Goal: Navigation & Orientation: Find specific page/section

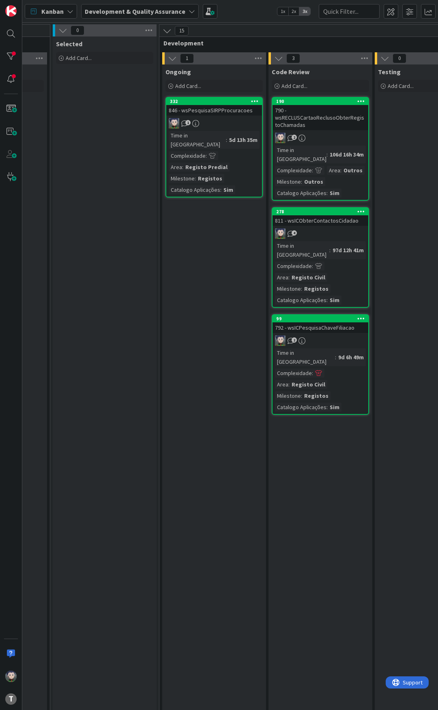
scroll to position [0, 321]
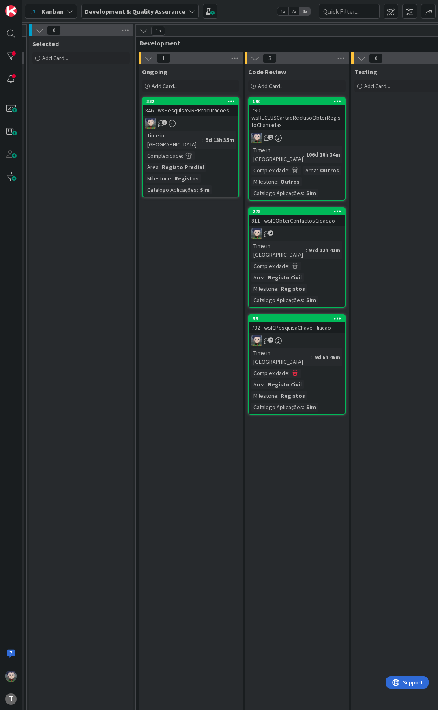
click at [193, 253] on div "Ongoing Add Card... 332 846 - wsPesquisaSIRPProcuracoes 1 Time in [GEOGRAPHIC_D…" at bounding box center [191, 556] width 104 height 985
click at [191, 235] on div "Ongoing Add Card... 332 846 - wsPesquisaSIRPProcuracoes 1 Time in [GEOGRAPHIC_D…" at bounding box center [191, 556] width 104 height 985
click at [191, 221] on div "Ongoing Add Card... 332 846 - wsPesquisaSIRPProcuracoes 1 Time in [GEOGRAPHIC_D…" at bounding box center [191, 556] width 104 height 985
click at [191, 225] on div "Ongoing Add Card... 332 846 - wsPesquisaSIRPProcuracoes 1 Time in [GEOGRAPHIC_D…" at bounding box center [191, 556] width 104 height 985
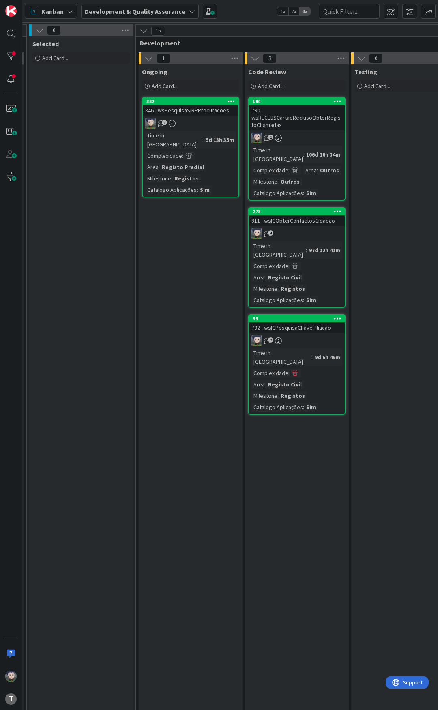
click at [239, 12] on div "Kanban Development & Quality Assurance 1x 2x 3x" at bounding box center [229, 11] width 415 height 22
click at [243, 5] on div "Kanban Development & Quality Assurance 1x 2x 3x" at bounding box center [229, 11] width 415 height 22
click at [267, 6] on div "Kanban Development & Quality Assurance 1x 2x 3x" at bounding box center [229, 11] width 415 height 22
click at [261, 13] on div "Kanban Development & Quality Assurance 1x 2x 3x" at bounding box center [229, 11] width 415 height 22
click at [259, 9] on div "Kanban Development & Quality Assurance 1x 2x 3x" at bounding box center [229, 11] width 415 height 22
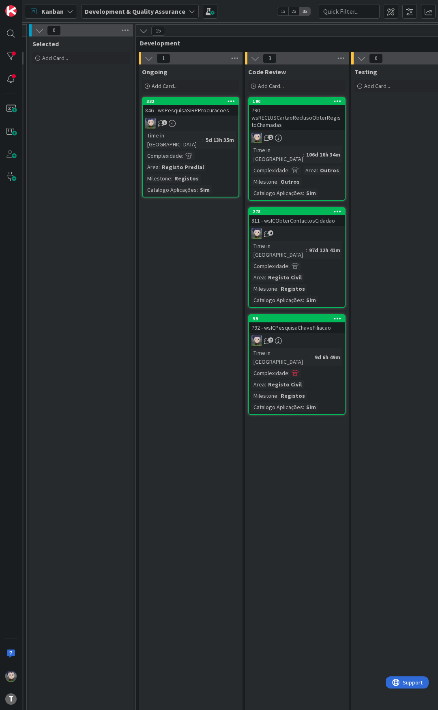
click at [261, 9] on div "Kanban Development & Quality Assurance 1x 2x 3x" at bounding box center [229, 11] width 415 height 22
click at [259, 13] on div "Kanban Development & Quality Assurance 1x 2x 3x" at bounding box center [229, 11] width 415 height 22
click at [255, 14] on div "Kanban Development & Quality Assurance 1x 2x 3x" at bounding box center [229, 11] width 415 height 22
click at [256, 12] on div "Kanban Development & Quality Assurance 1x 2x 3x" at bounding box center [229, 11] width 415 height 22
click at [257, 9] on div "Kanban Development & Quality Assurance 1x 2x 3x" at bounding box center [229, 11] width 415 height 22
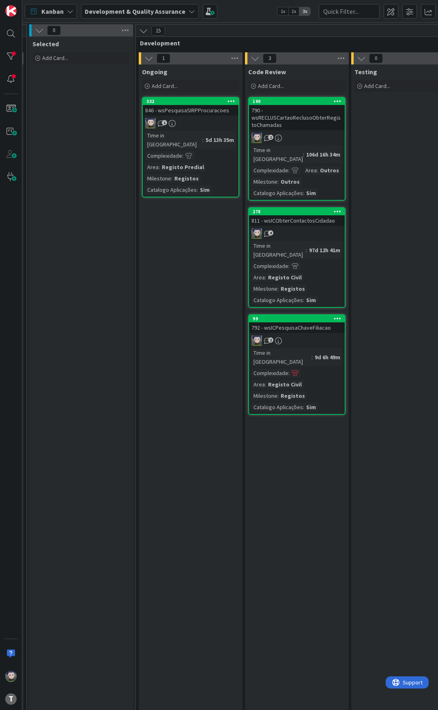
click at [257, 9] on div "Kanban Development & Quality Assurance 1x 2x 3x" at bounding box center [229, 11] width 415 height 22
click at [261, 14] on div "Kanban Development & Quality Assurance 1x 2x 3x" at bounding box center [229, 11] width 415 height 22
click at [254, 6] on div "Kanban Development & Quality Assurance 1x 2x 3x" at bounding box center [229, 11] width 415 height 22
click at [254, 8] on div "Kanban Development & Quality Assurance 1x 2x 3x" at bounding box center [229, 11] width 415 height 22
click at [255, 11] on div "Kanban Development & Quality Assurance 1x 2x 3x" at bounding box center [229, 11] width 415 height 22
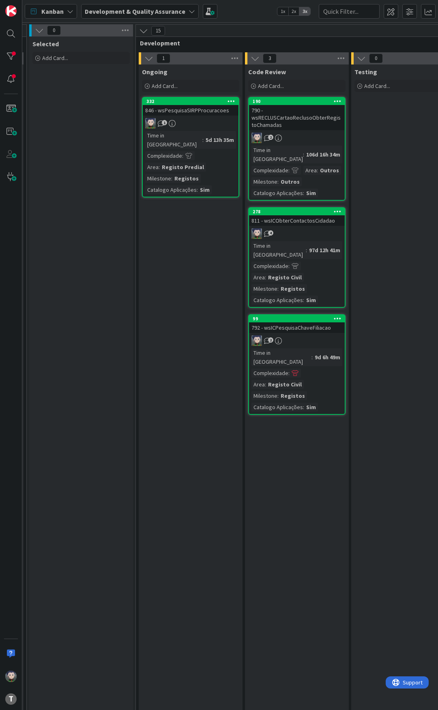
click at [257, 11] on div "Kanban Development & Quality Assurance 1x 2x 3x" at bounding box center [229, 11] width 415 height 22
click at [257, 9] on div "Kanban Development & Quality Assurance 1x 2x 3x" at bounding box center [229, 11] width 415 height 22
click at [232, 11] on div "Kanban Development & Quality Assurance 1x 2x 3x" at bounding box center [229, 11] width 415 height 22
click at [256, 9] on div "Kanban Development & Quality Assurance 1x 2x 3x" at bounding box center [229, 11] width 415 height 22
click at [261, 10] on div "Kanban Development & Quality Assurance 1x 2x 3x" at bounding box center [229, 11] width 415 height 22
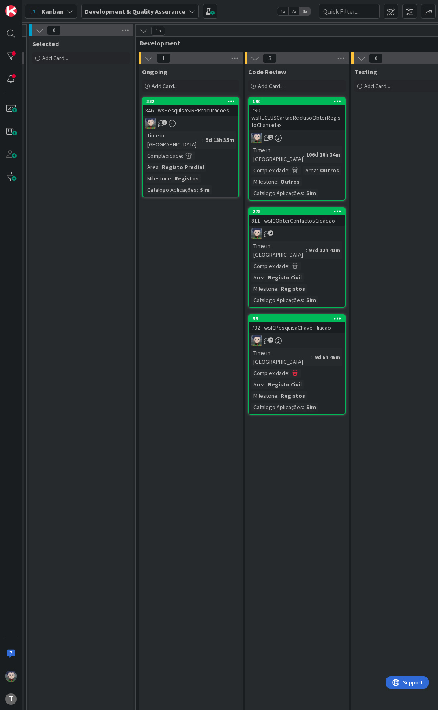
click at [261, 10] on div "Kanban Development & Quality Assurance 1x 2x 3x" at bounding box center [229, 11] width 415 height 22
click at [253, 13] on div "Kanban Development & Quality Assurance 1x 2x 3x" at bounding box center [229, 11] width 415 height 22
click at [249, 9] on div "Kanban Development & Quality Assurance 1x 2x 3x" at bounding box center [229, 11] width 415 height 22
